Goal: Task Accomplishment & Management: Complete application form

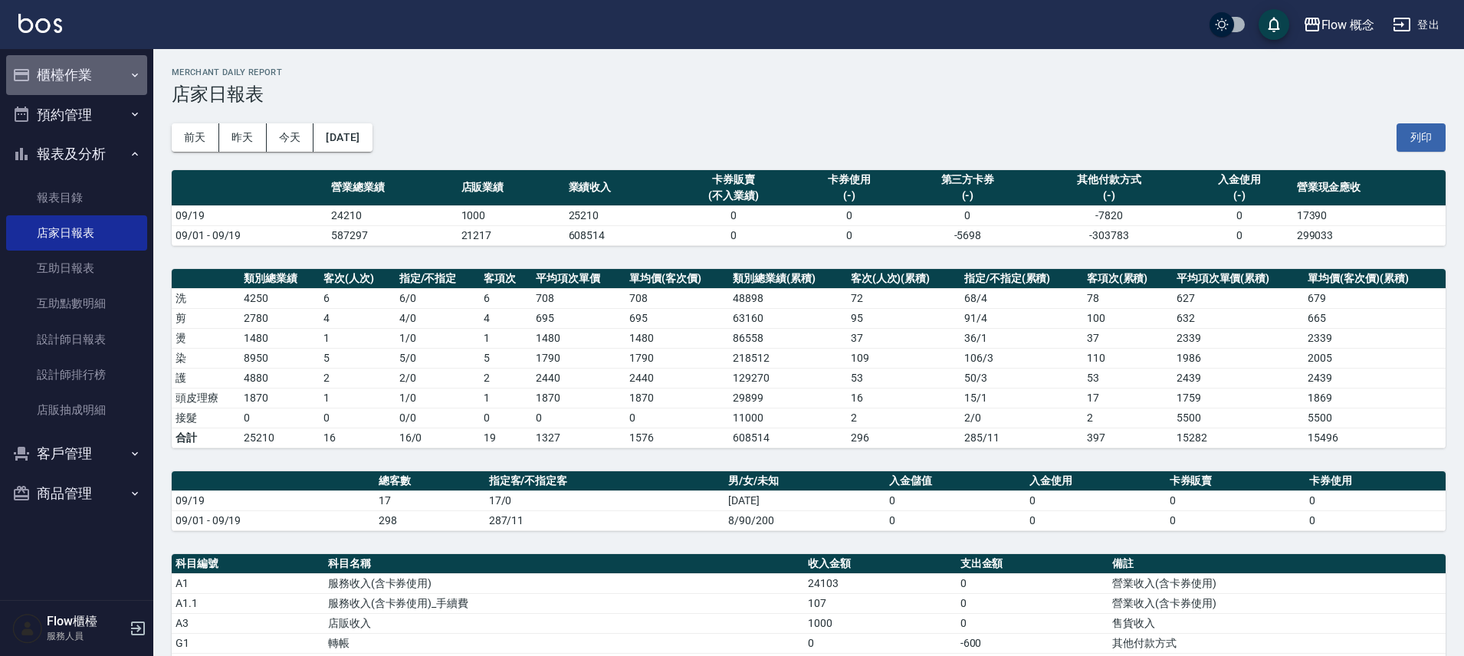
click at [74, 71] on button "櫃檯作業" at bounding box center [76, 75] width 141 height 40
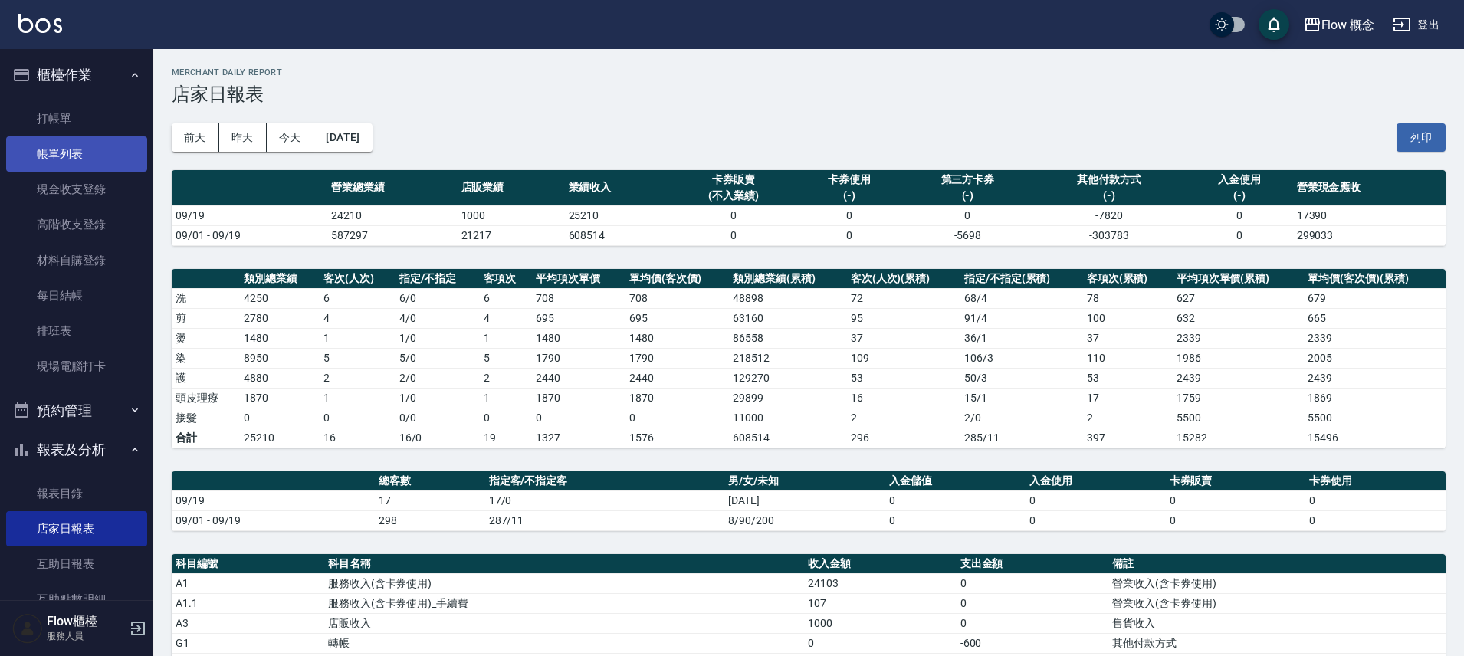
click at [70, 156] on link "帳單列表" at bounding box center [76, 153] width 141 height 35
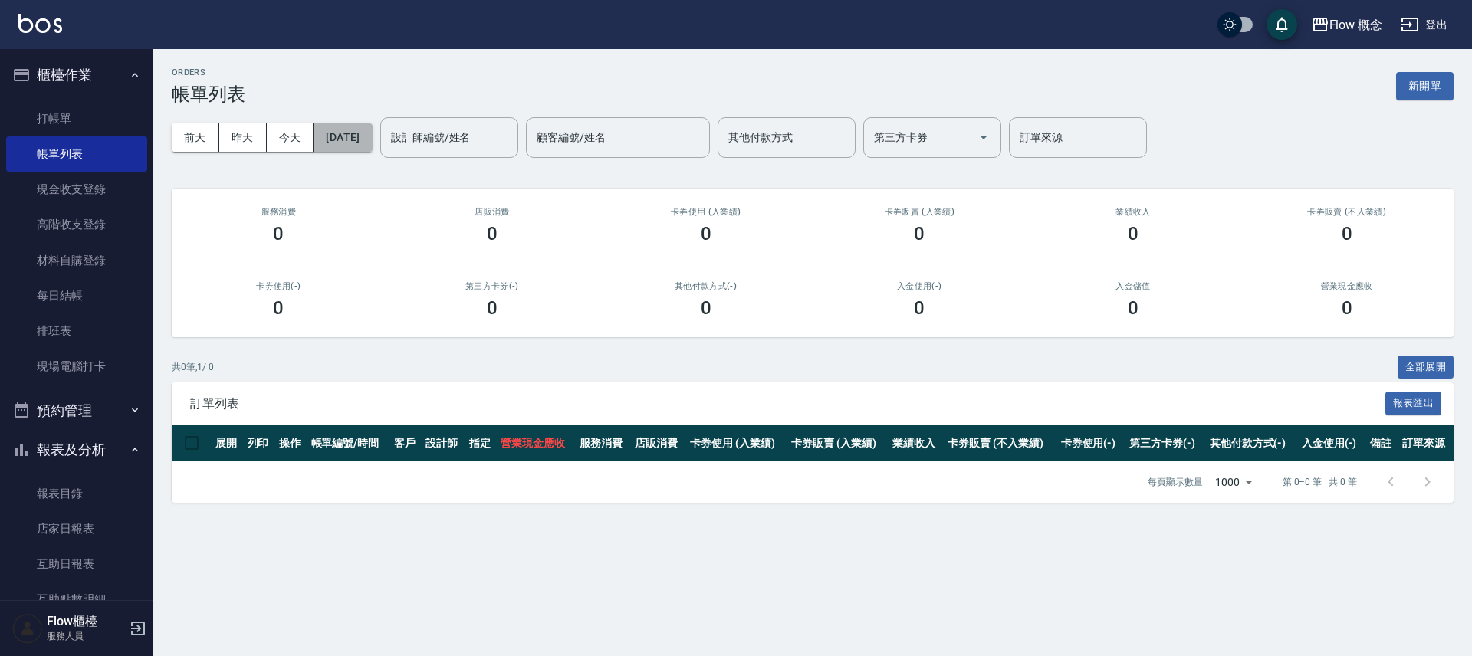
click at [349, 133] on button "[DATE]" at bounding box center [343, 137] width 58 height 28
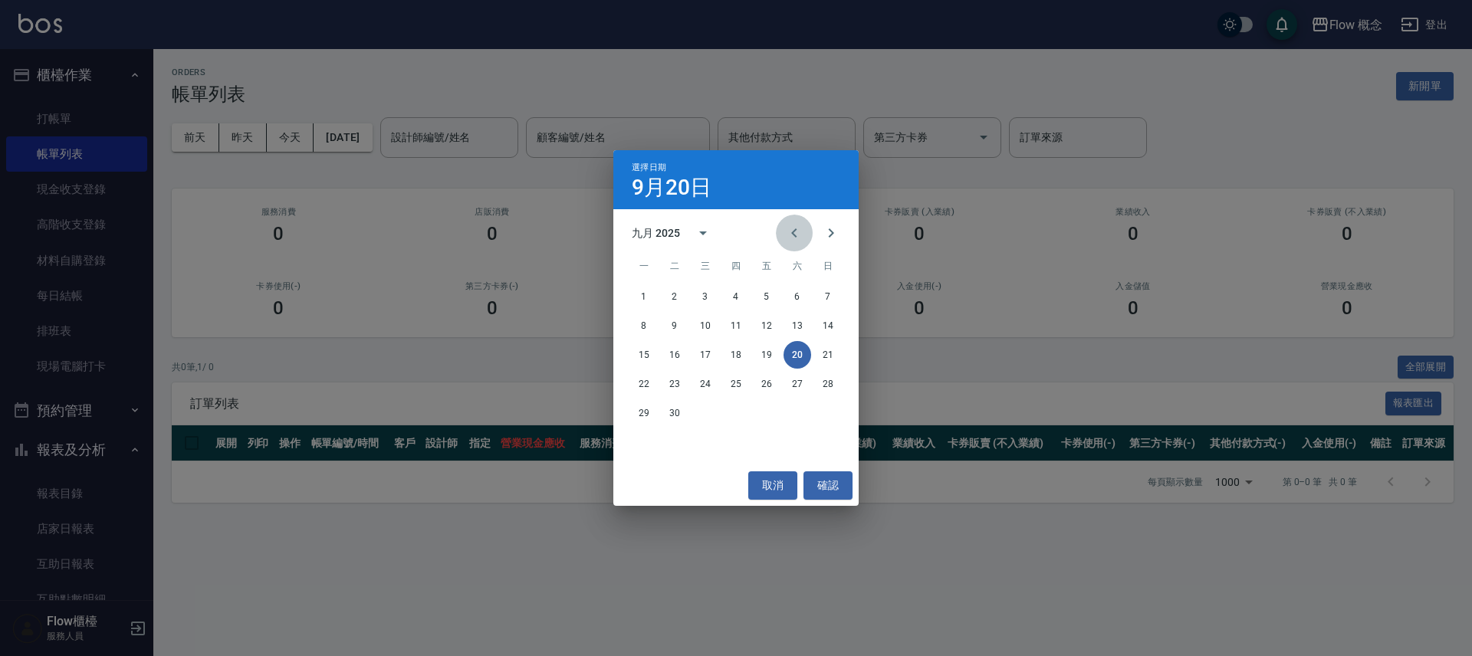
click at [790, 235] on icon "Previous month" at bounding box center [794, 233] width 18 height 18
click at [790, 236] on icon "Previous month" at bounding box center [794, 233] width 18 height 18
click at [679, 294] on button "1" at bounding box center [675, 297] width 28 height 28
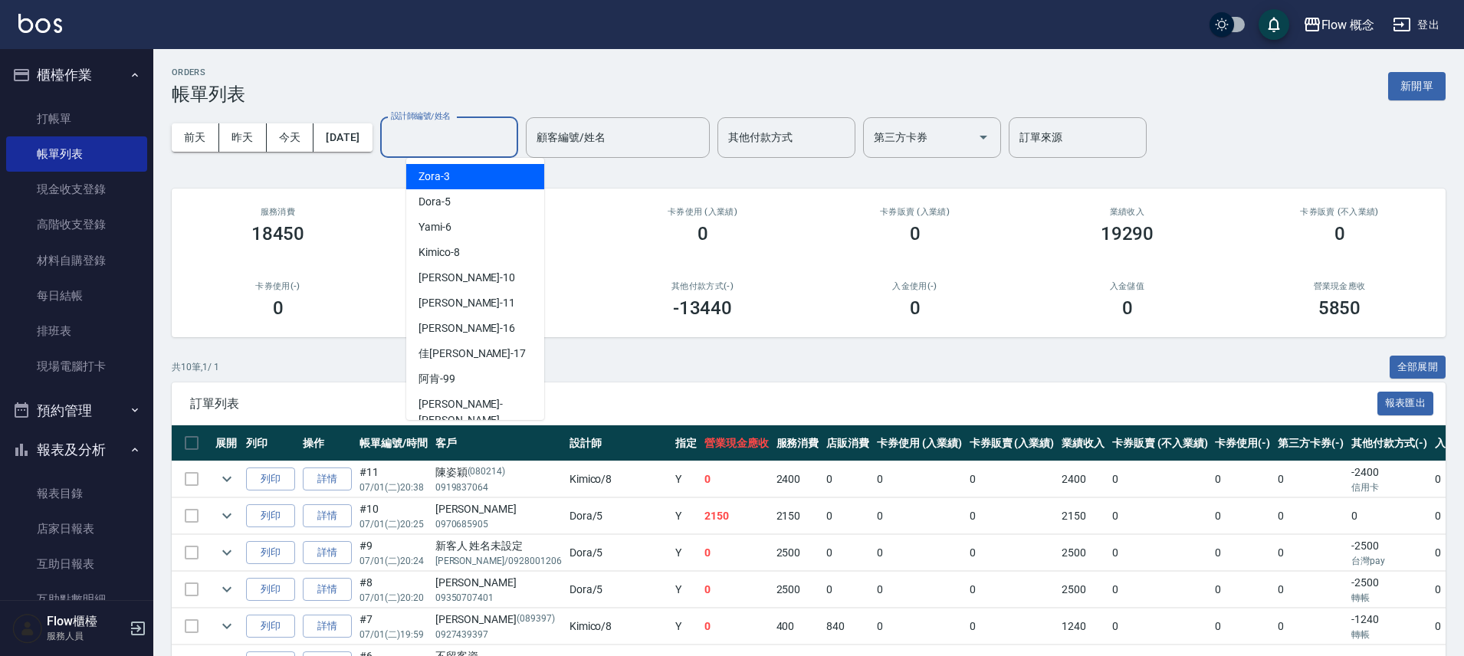
click at [504, 147] on input "設計師編號/姓名" at bounding box center [449, 137] width 124 height 27
click at [470, 205] on div "Dora -5" at bounding box center [475, 201] width 138 height 25
type input "Dora-5"
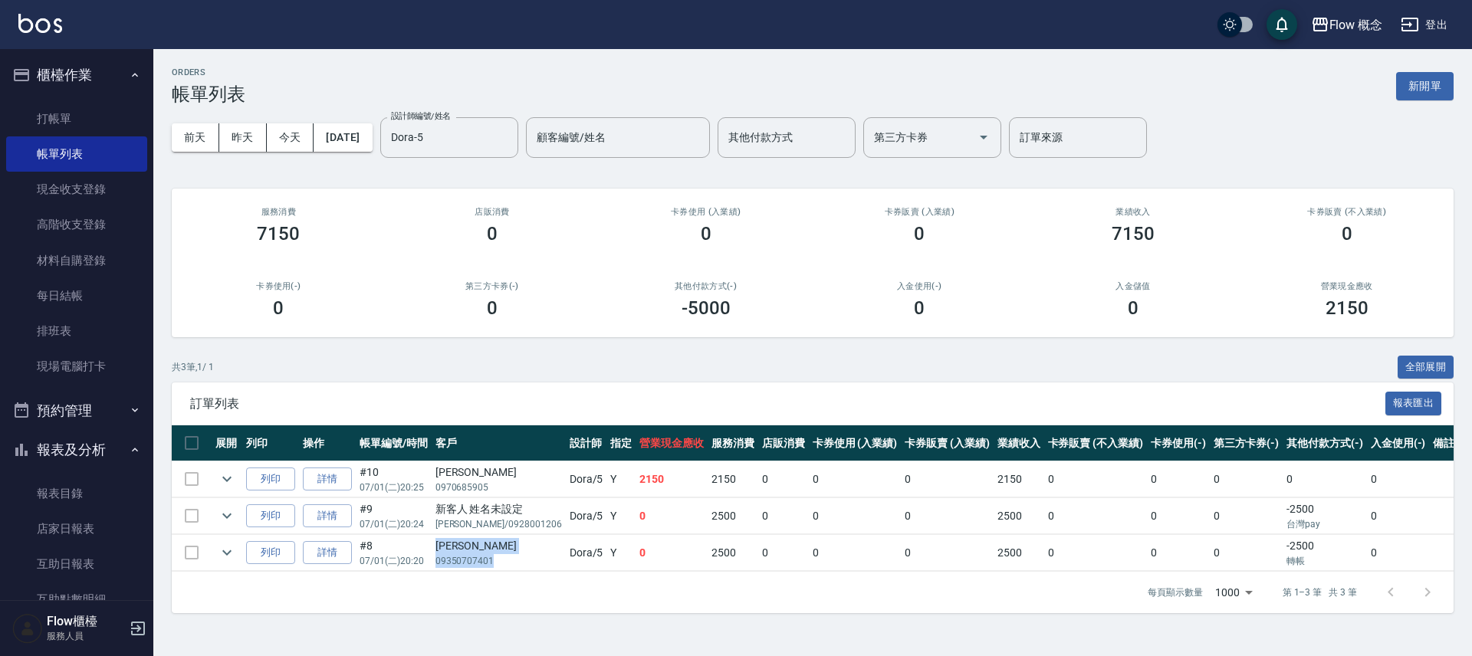
drag, startPoint x: 438, startPoint y: 544, endPoint x: 493, endPoint y: 563, distance: 58.4
click at [493, 563] on td "[PERSON_NAME]09350707401" at bounding box center [499, 553] width 134 height 36
copy td "[PERSON_NAME]09350707401"
click at [84, 128] on link "打帳單" at bounding box center [76, 118] width 141 height 35
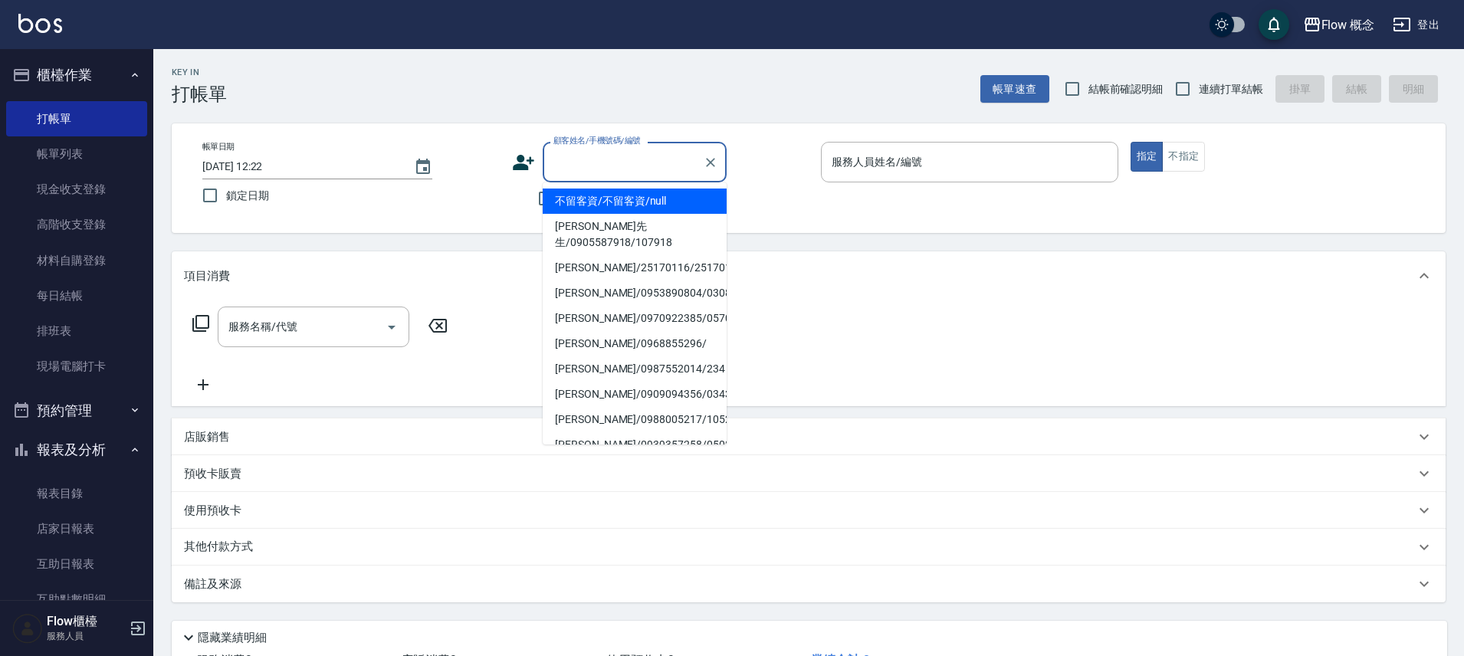
click at [616, 172] on input "顧客姓名/手機號碼/編號" at bounding box center [623, 162] width 147 height 27
click at [615, 175] on input "顧客姓名/手機號碼/編號" at bounding box center [623, 162] width 147 height 27
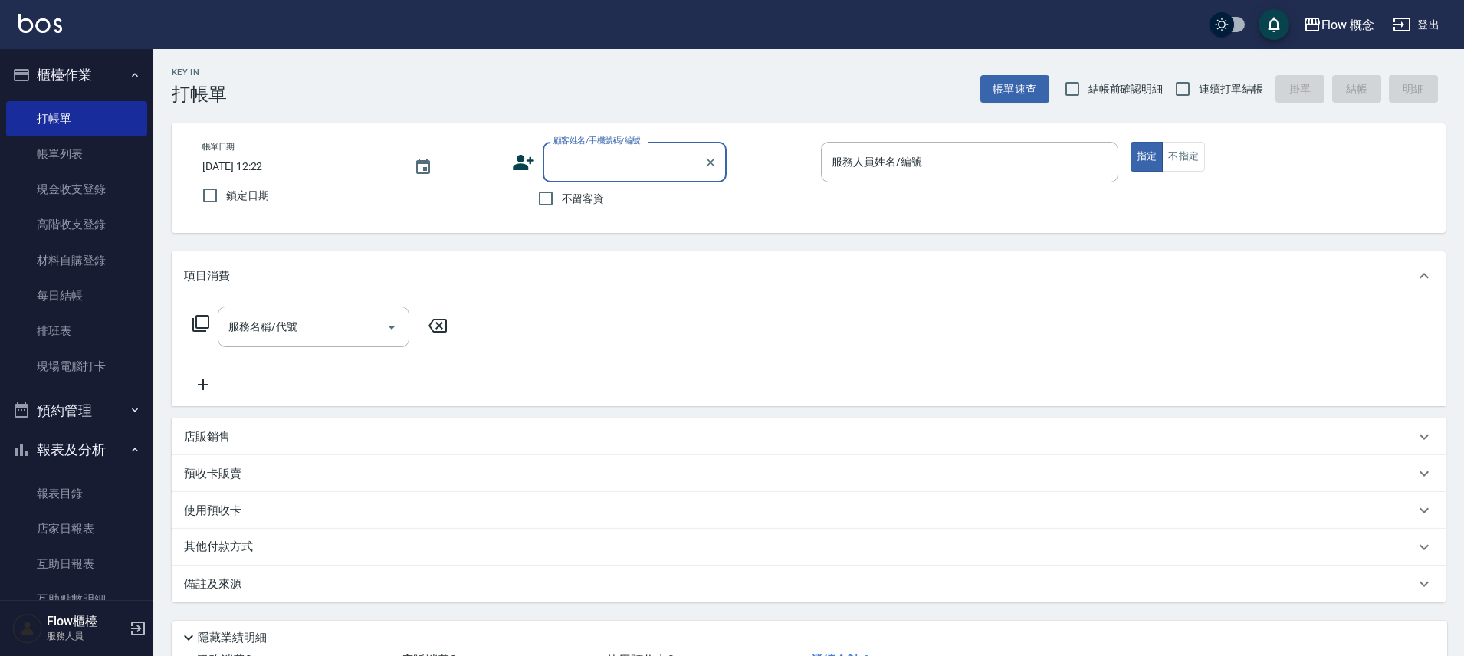
click at [616, 154] on input "顧客姓名/手機號碼/編號" at bounding box center [623, 162] width 147 height 27
type input "x"
type input "勵"
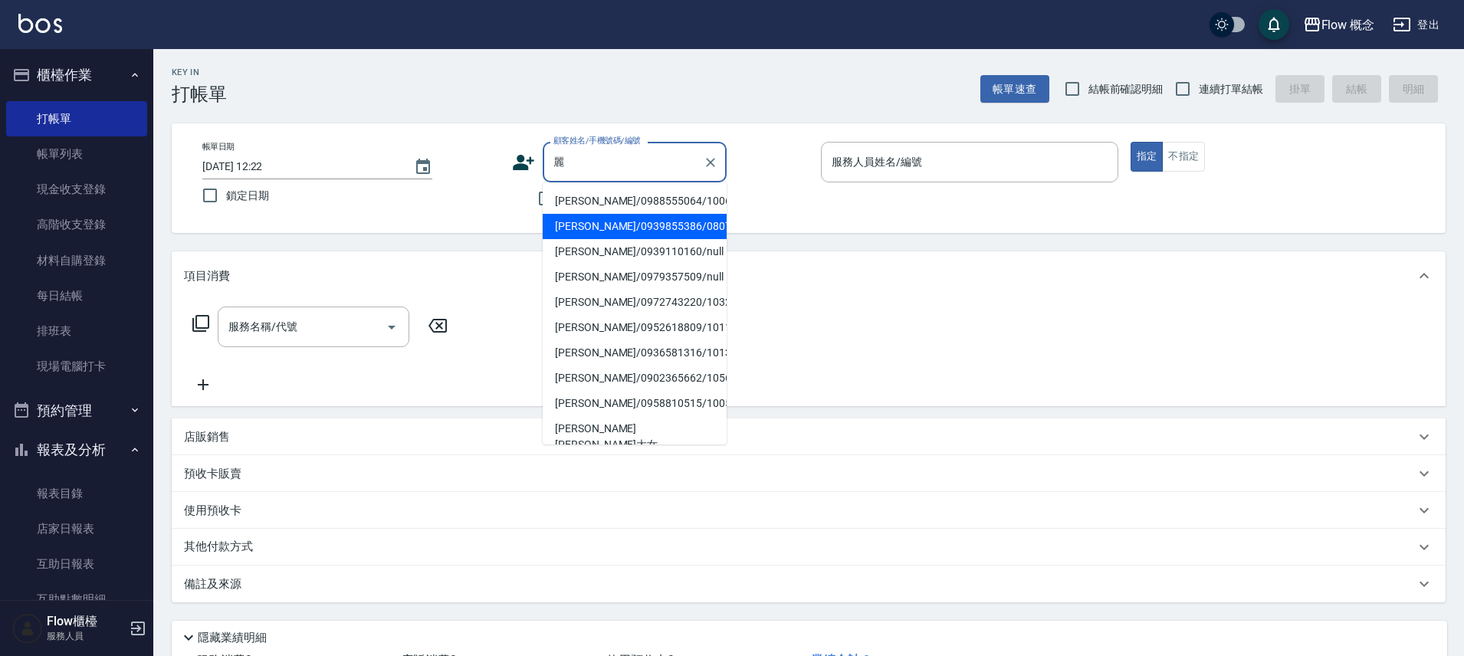
click at [593, 220] on li "[PERSON_NAME]/0939855386/080710" at bounding box center [635, 226] width 184 height 25
type input "[PERSON_NAME]/0939855386/080710"
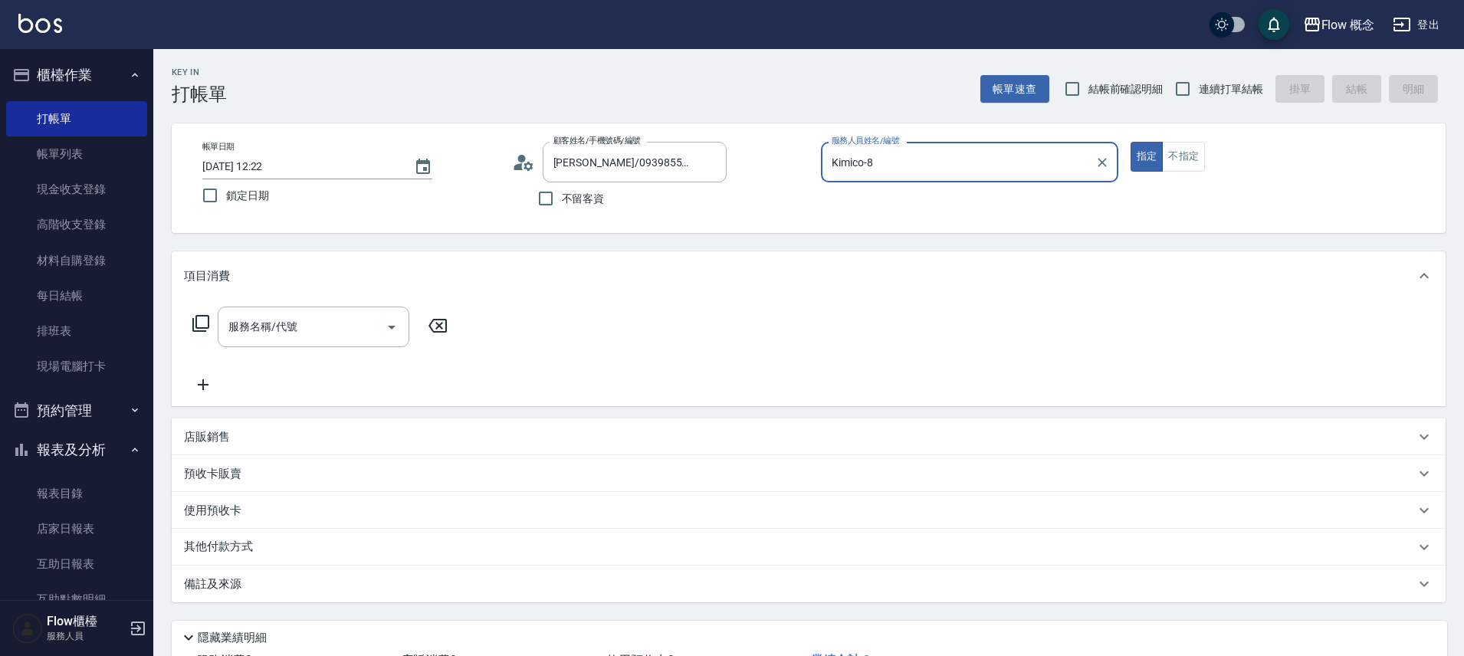
type input "Kimico-8"
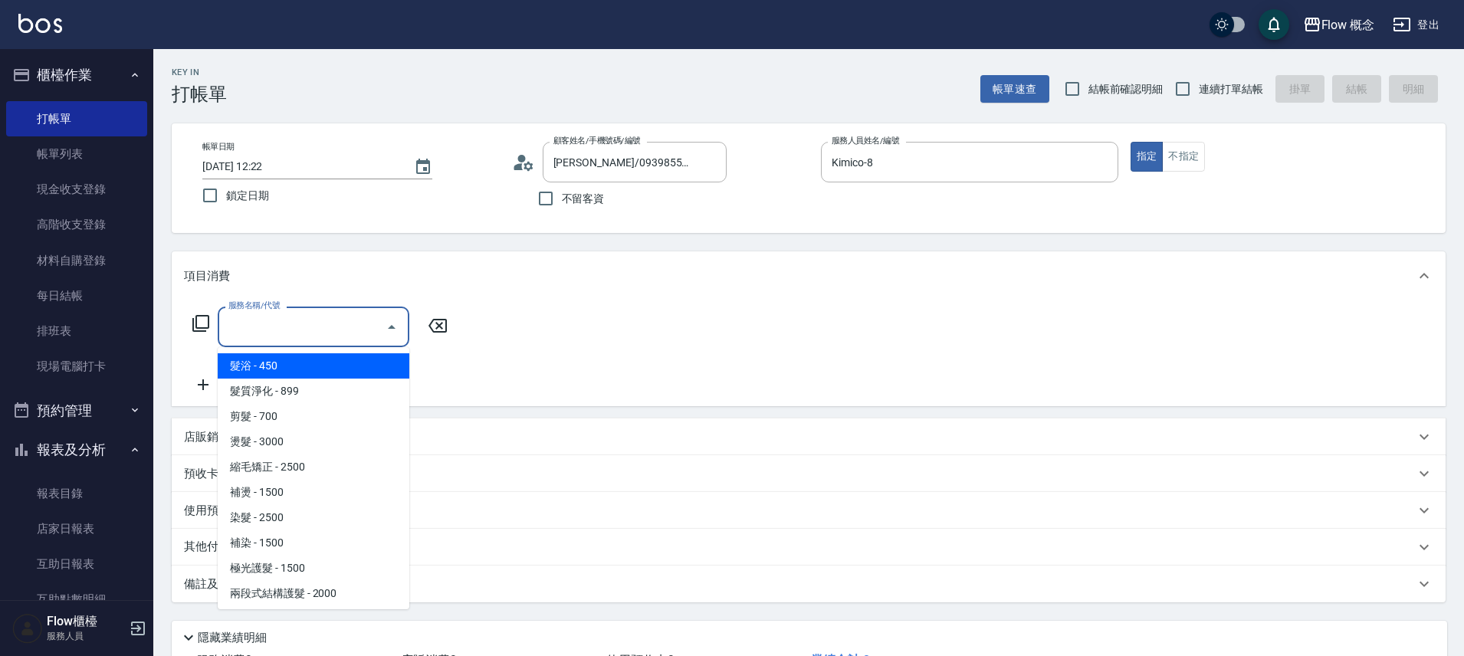
click at [273, 332] on input "服務名稱/代號" at bounding box center [302, 327] width 155 height 27
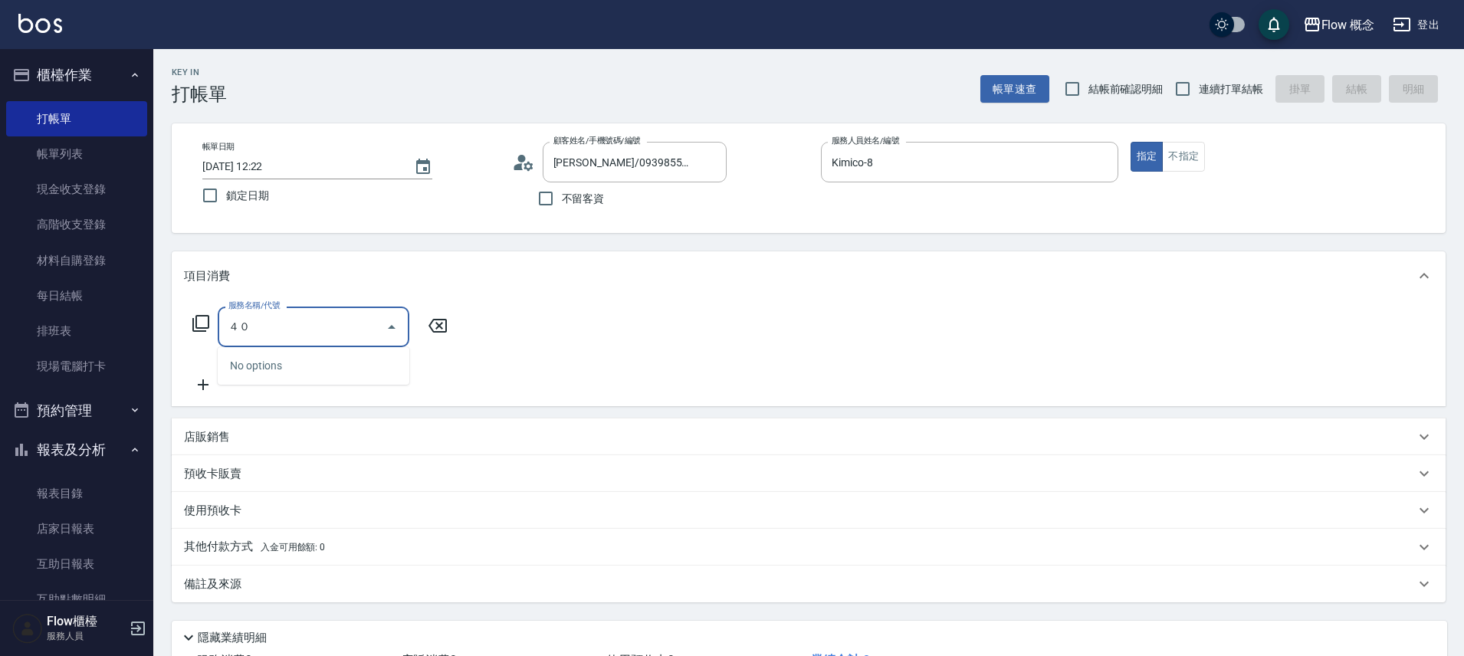
type input "４"
type input "染髮(401)"
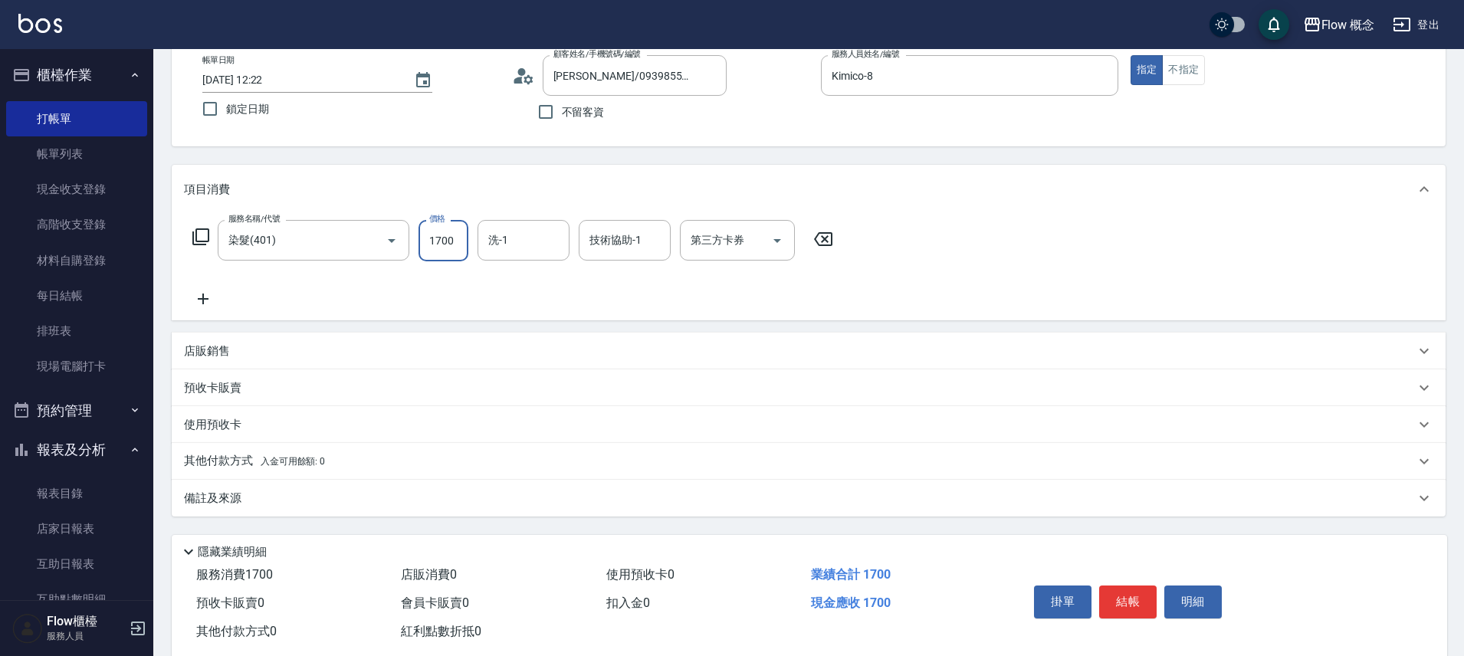
scroll to position [120, 0]
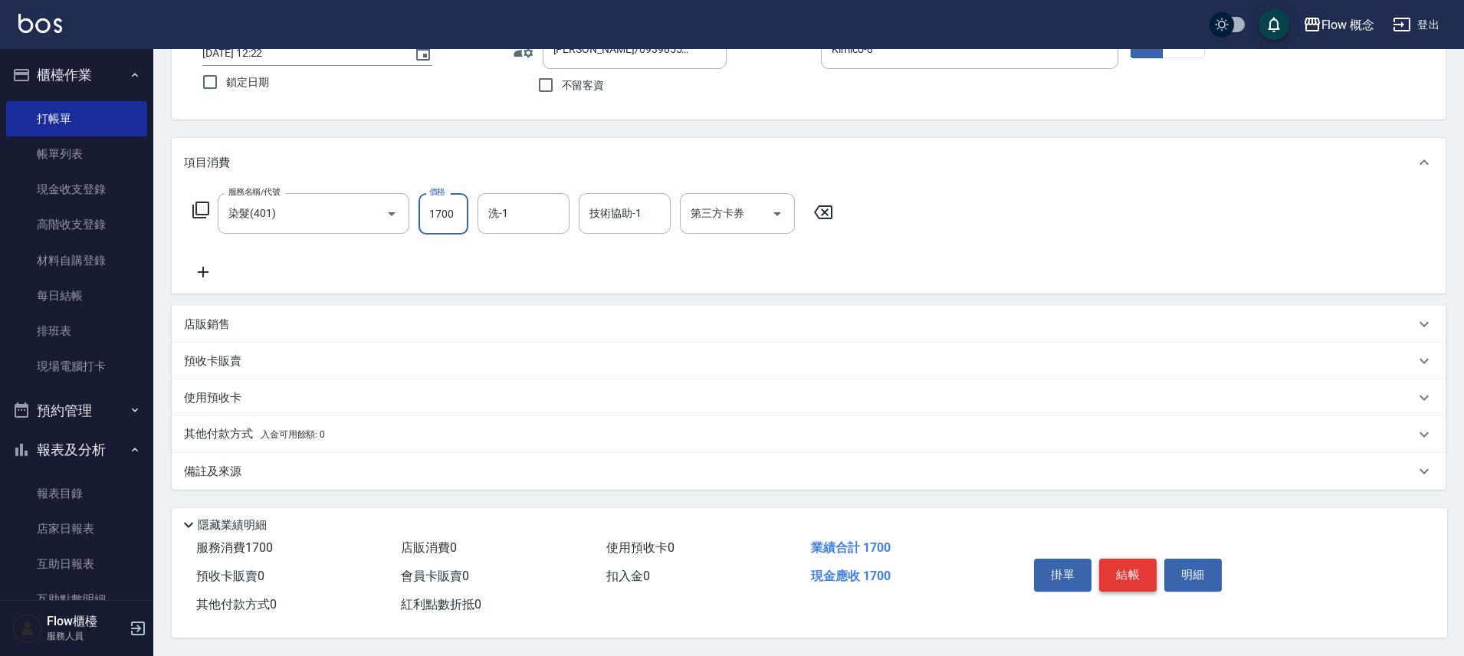
type input "1700"
click at [1131, 568] on button "結帳" at bounding box center [1128, 575] width 58 height 32
